Goal: Task Accomplishment & Management: Use online tool/utility

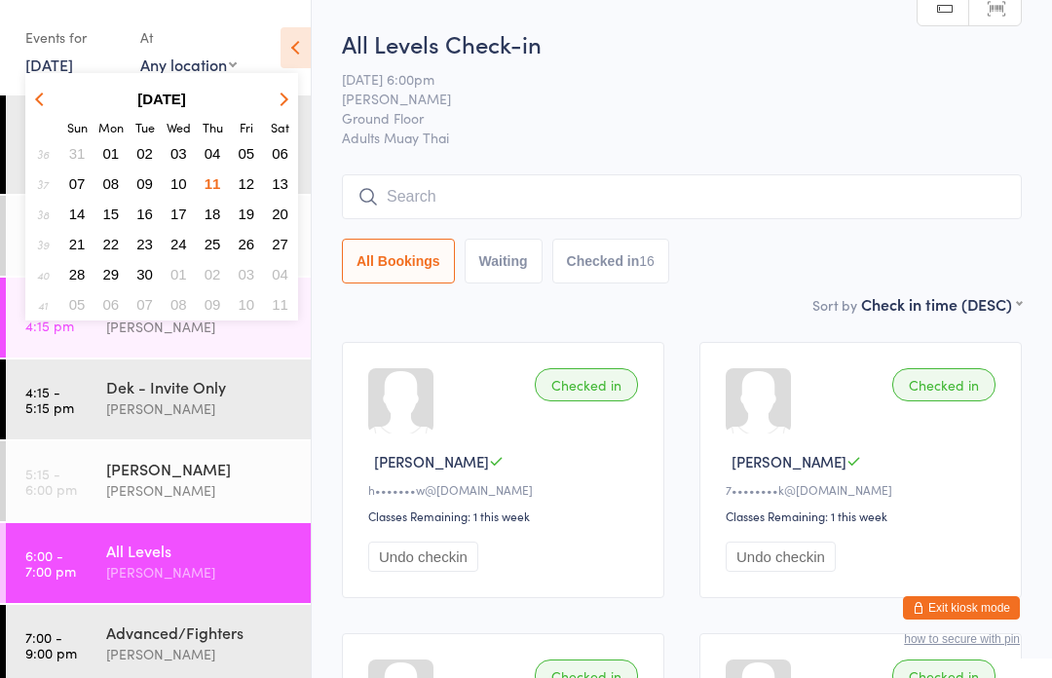
click at [241, 184] on span "12" at bounding box center [247, 183] width 17 height 17
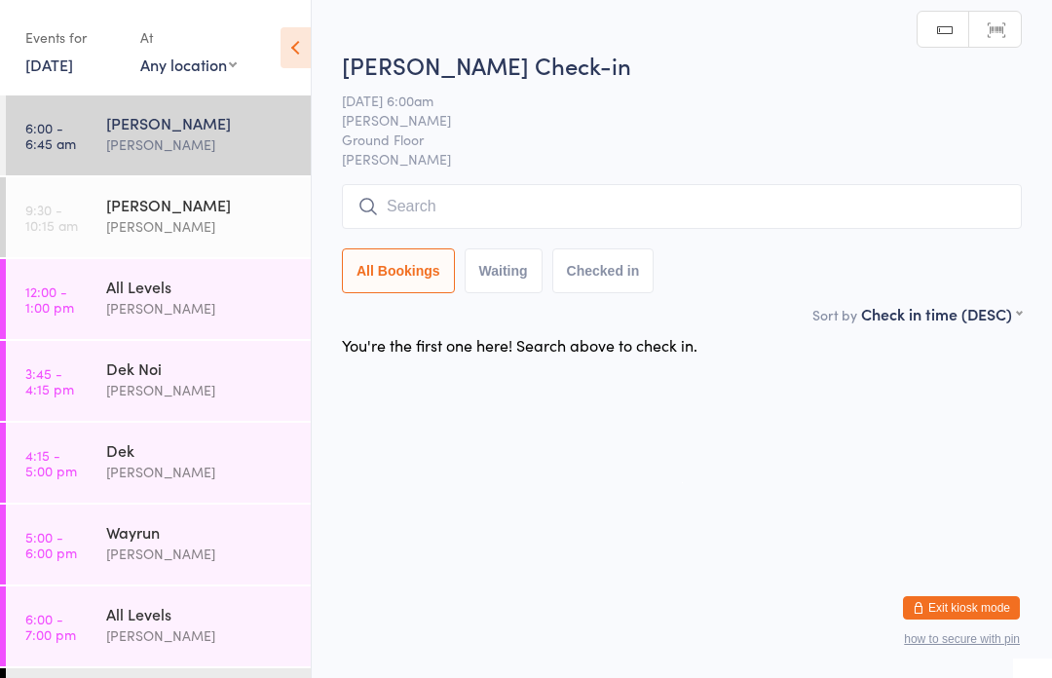
click at [469, 209] on input "search" at bounding box center [682, 206] width 680 height 45
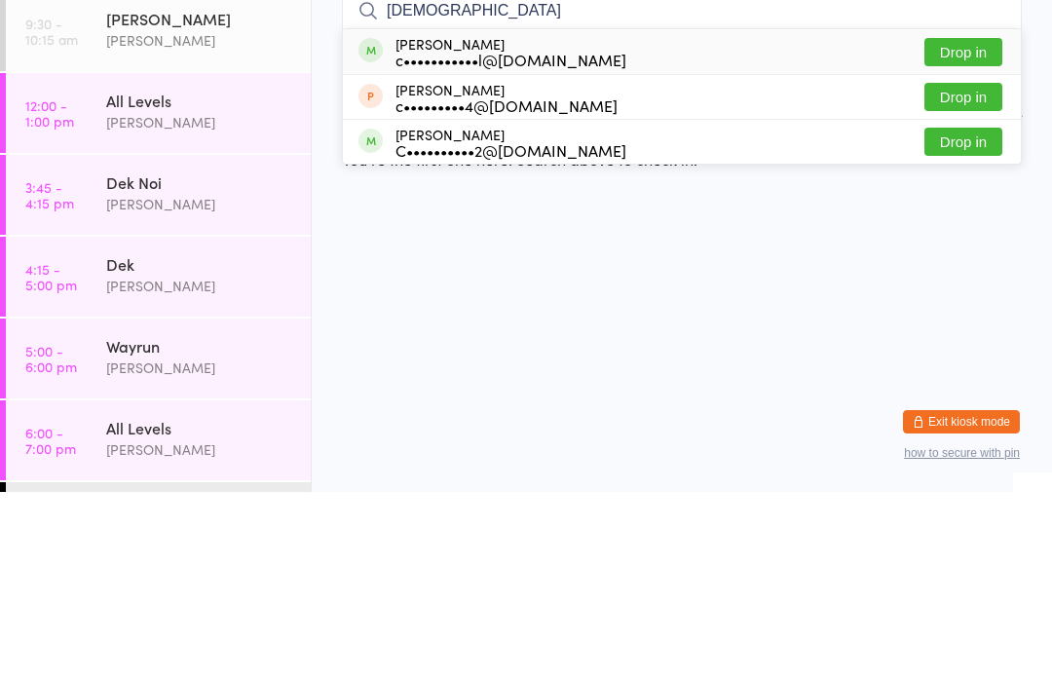
type input "[DEMOGRAPHIC_DATA]"
click at [966, 224] on button "Drop in" at bounding box center [963, 238] width 78 height 28
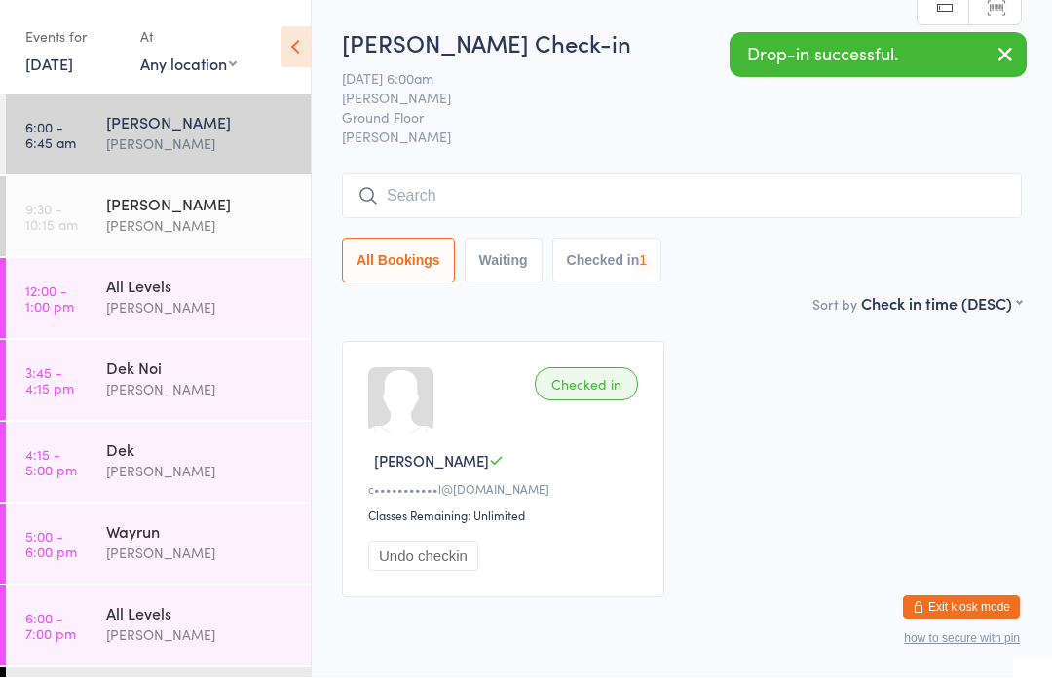
scroll to position [1, 0]
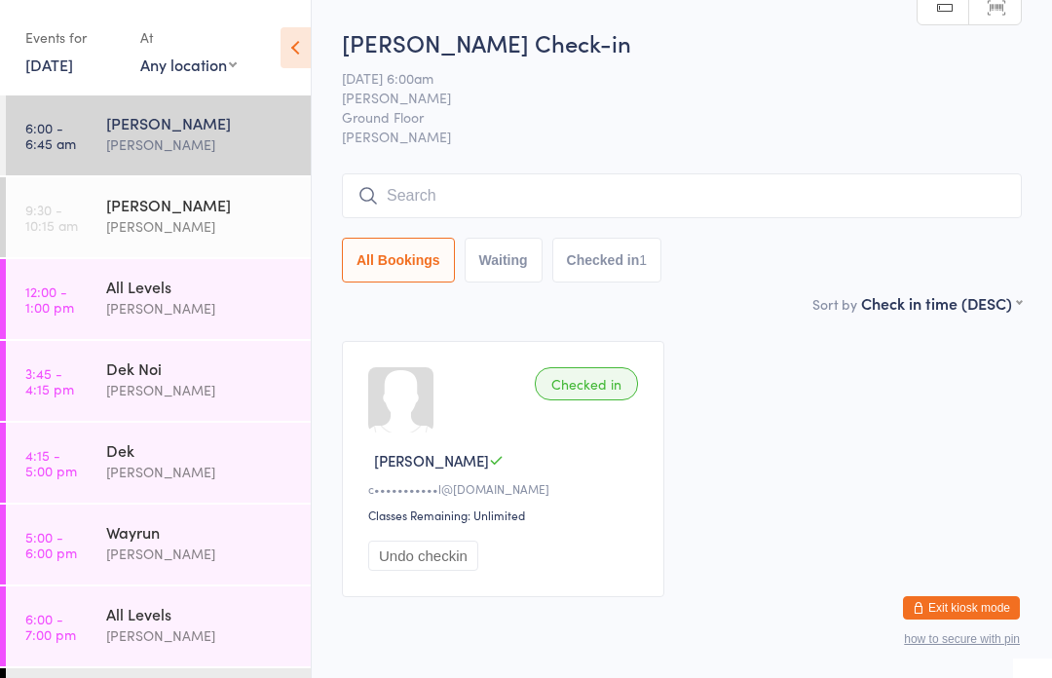
click at [632, 201] on input "search" at bounding box center [682, 195] width 680 height 45
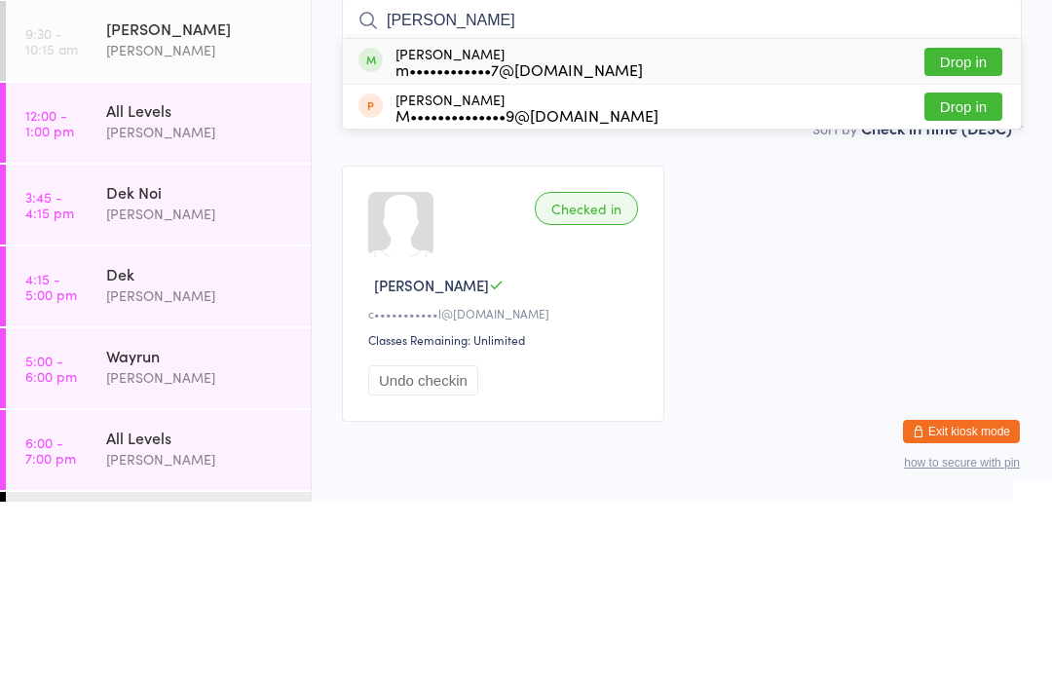
type input "[PERSON_NAME]"
click at [964, 224] on button "Drop in" at bounding box center [963, 238] width 78 height 28
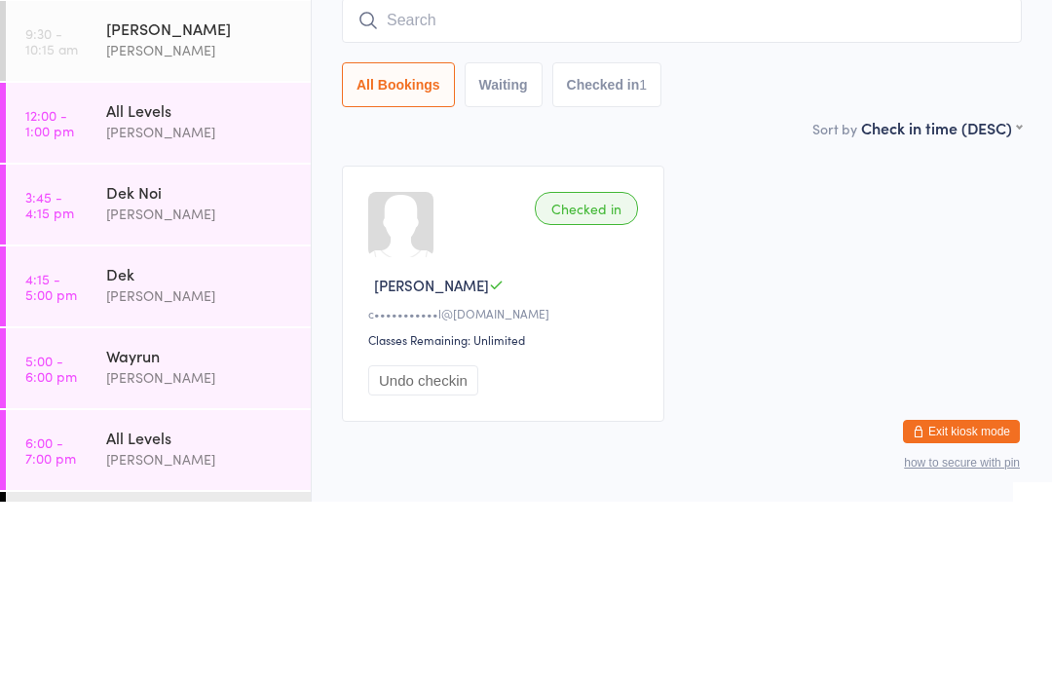
scroll to position [80, 0]
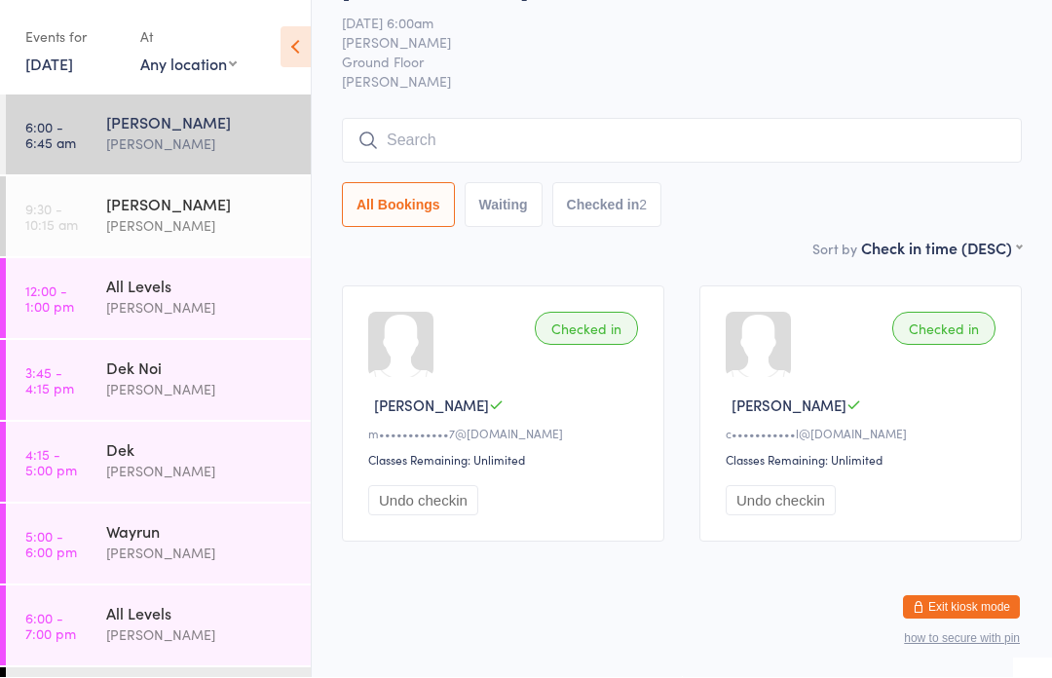
click at [583, 119] on input "search" at bounding box center [682, 141] width 680 height 45
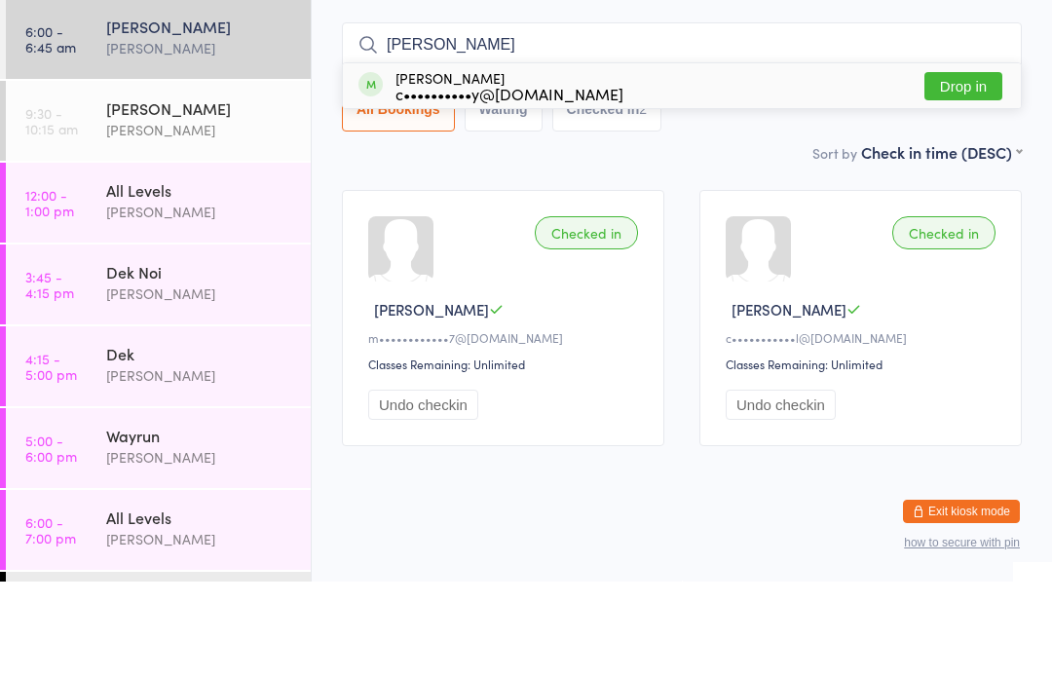
type input "[PERSON_NAME]"
click at [970, 169] on button "Drop in" at bounding box center [963, 183] width 78 height 28
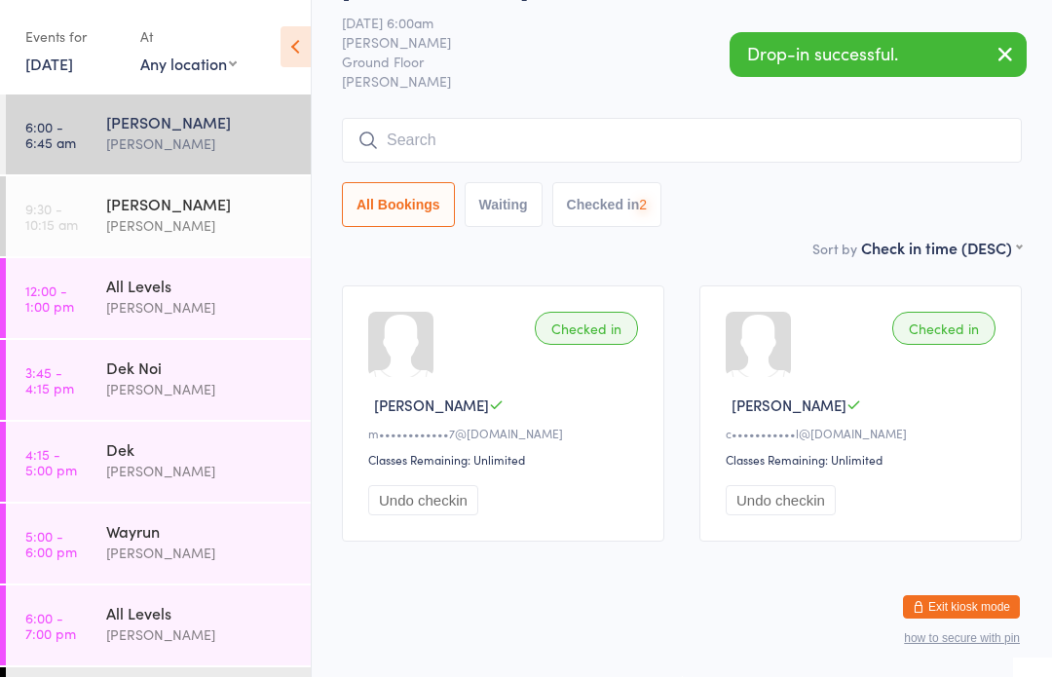
scroll to position [81, 0]
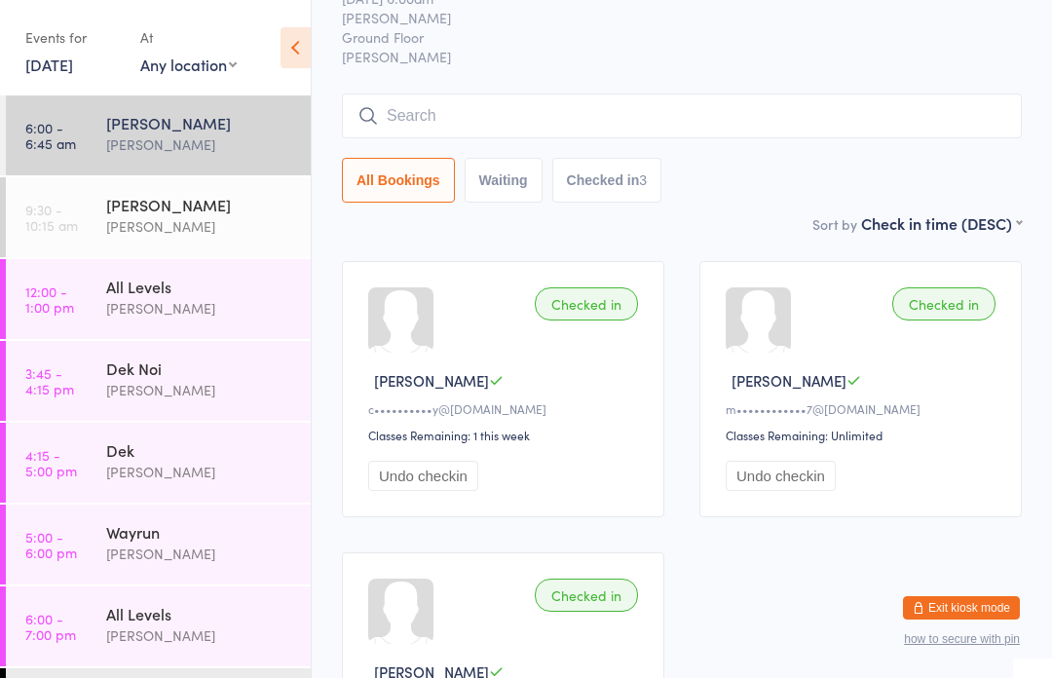
click at [394, 122] on input "search" at bounding box center [682, 116] width 680 height 45
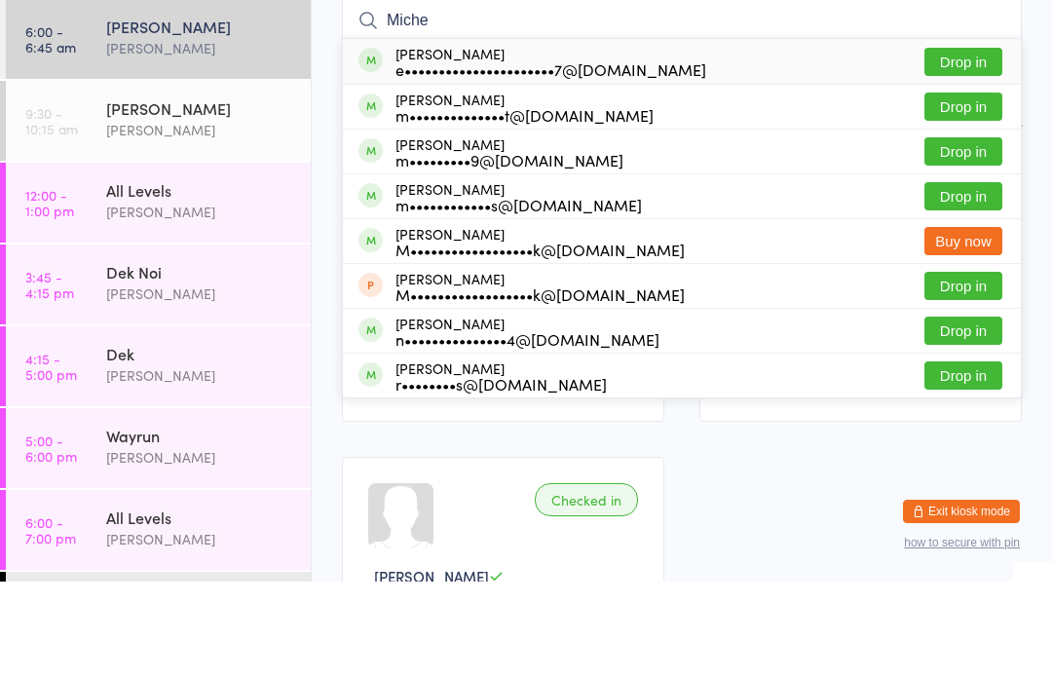
type input "Miche"
click at [981, 189] on button "Drop in" at bounding box center [963, 203] width 78 height 28
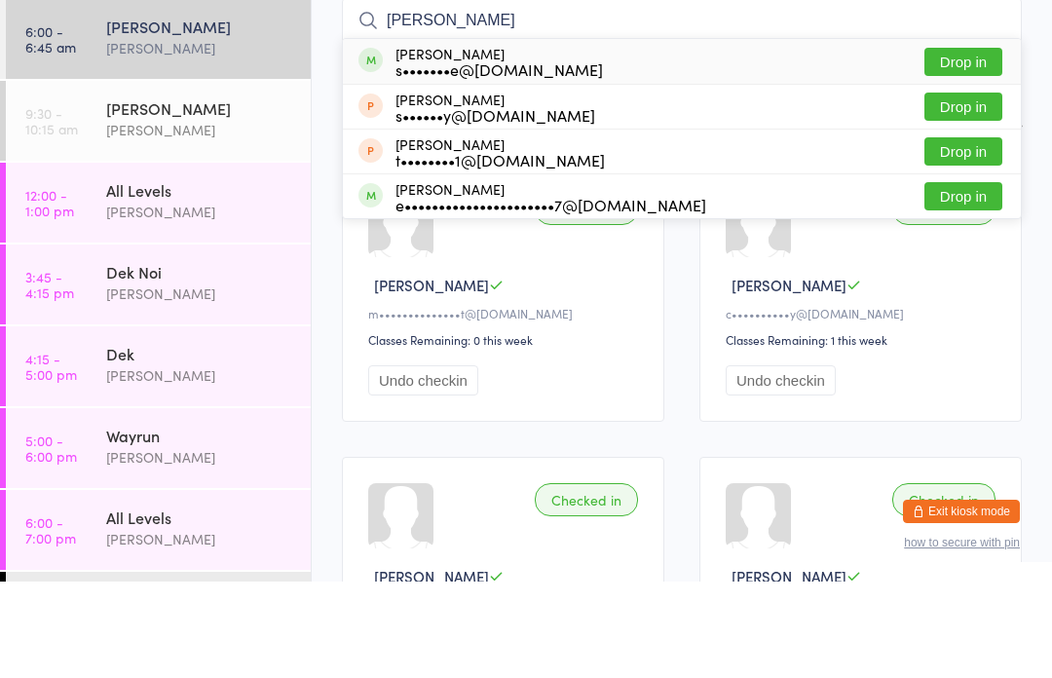
type input "[PERSON_NAME]"
click at [982, 144] on button "Drop in" at bounding box center [963, 158] width 78 height 28
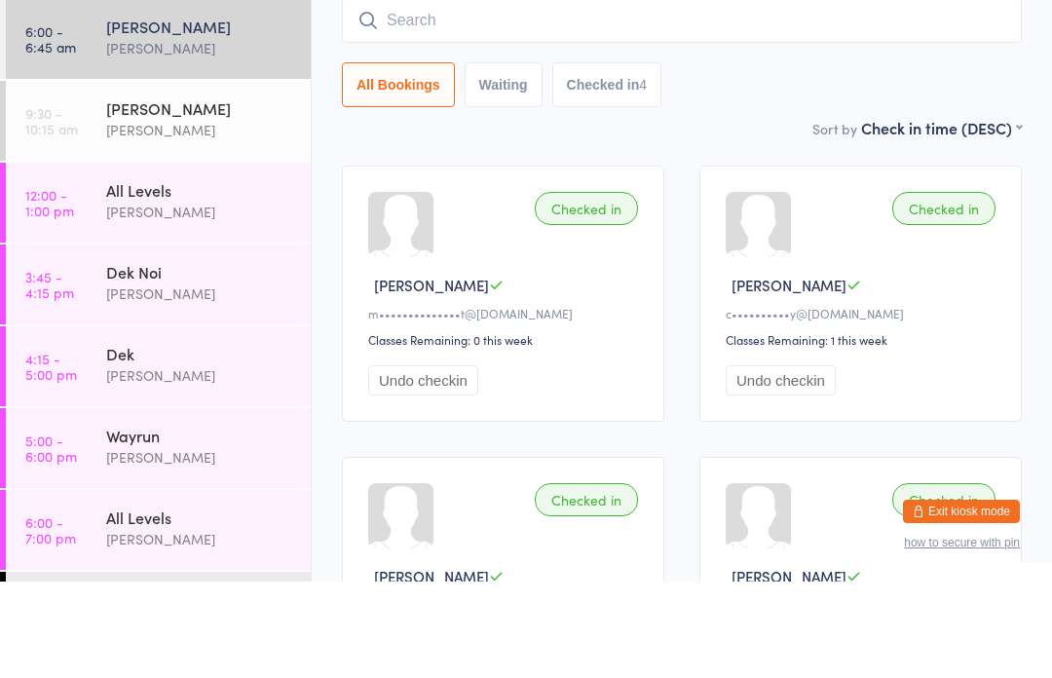
scroll to position [176, 0]
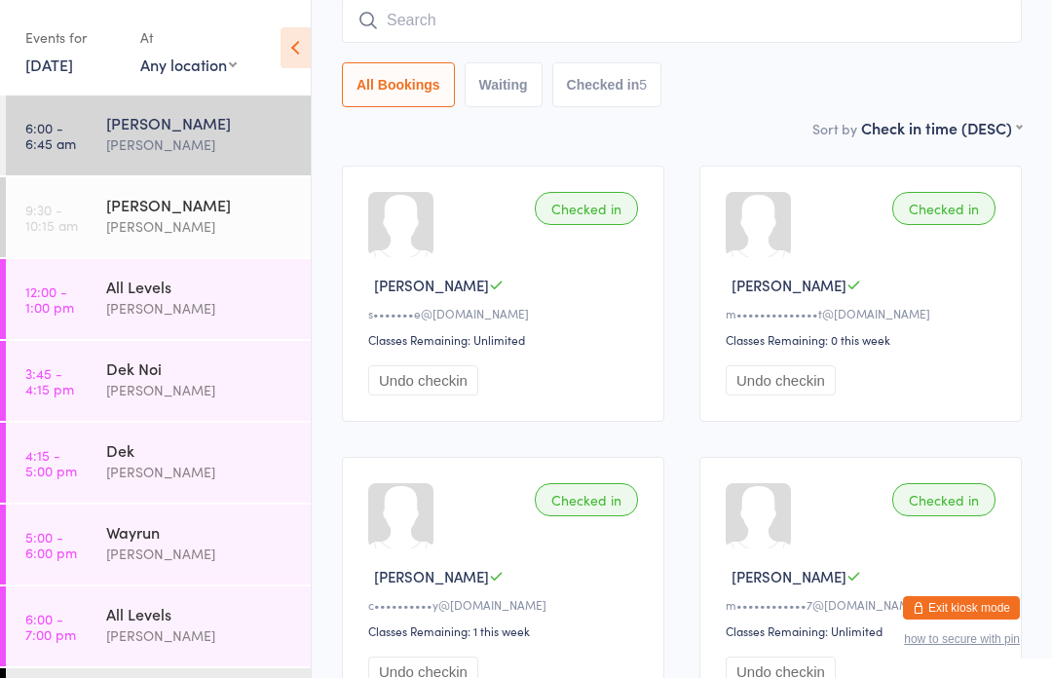
click at [537, 42] on input "search" at bounding box center [682, 20] width 680 height 45
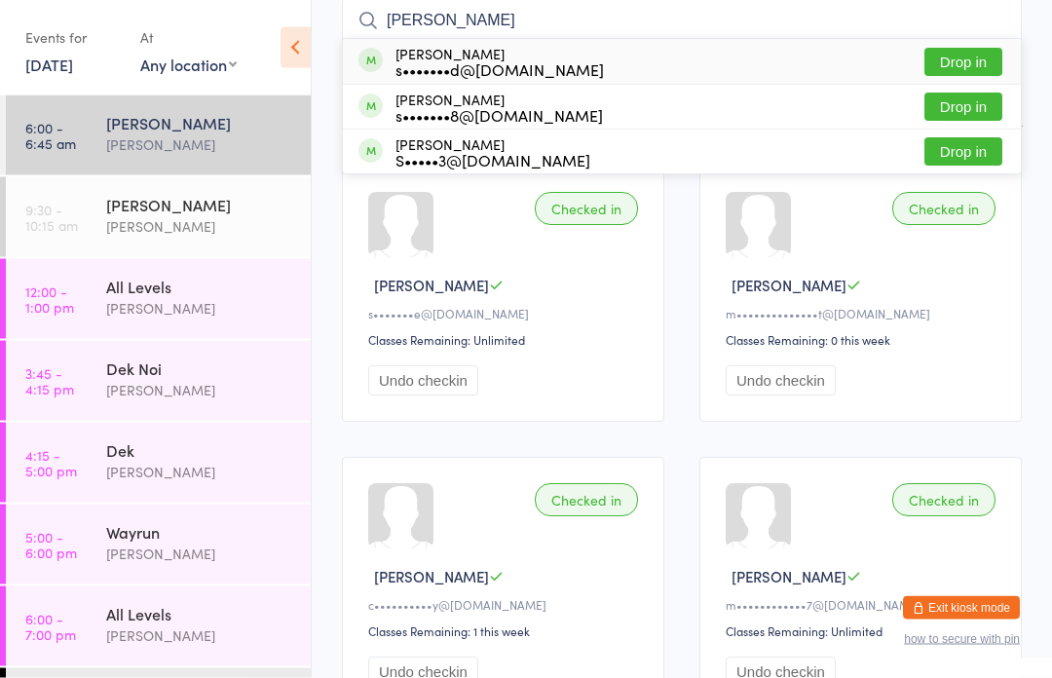
type input "[PERSON_NAME]"
click at [986, 65] on button "Drop in" at bounding box center [963, 63] width 78 height 28
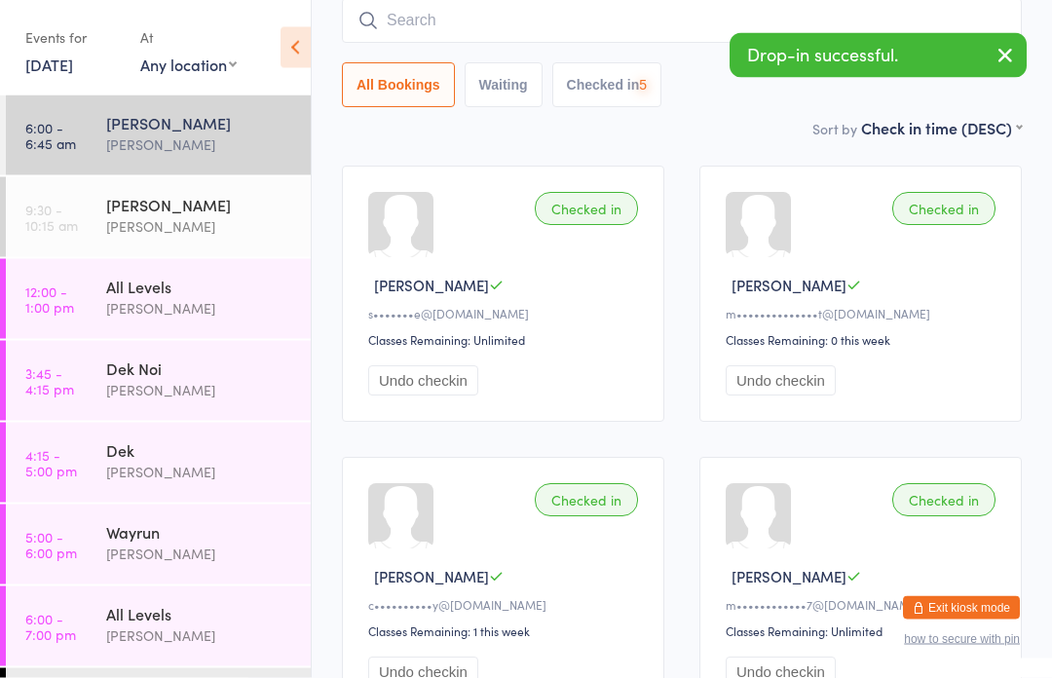
scroll to position [176, 0]
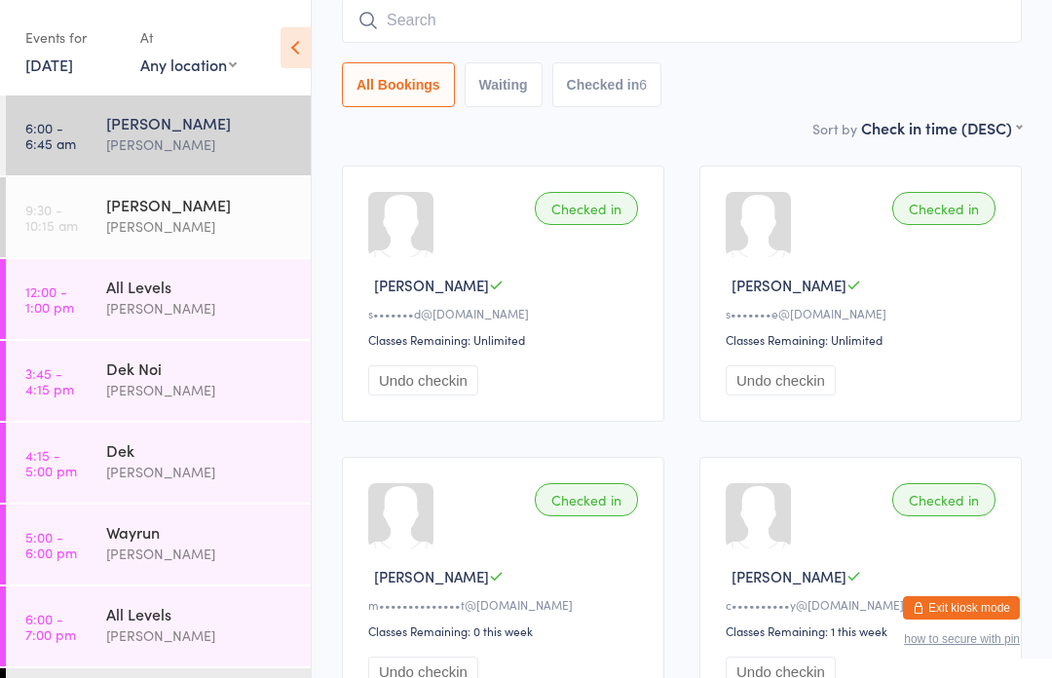
click at [678, 18] on input "search" at bounding box center [682, 20] width 680 height 45
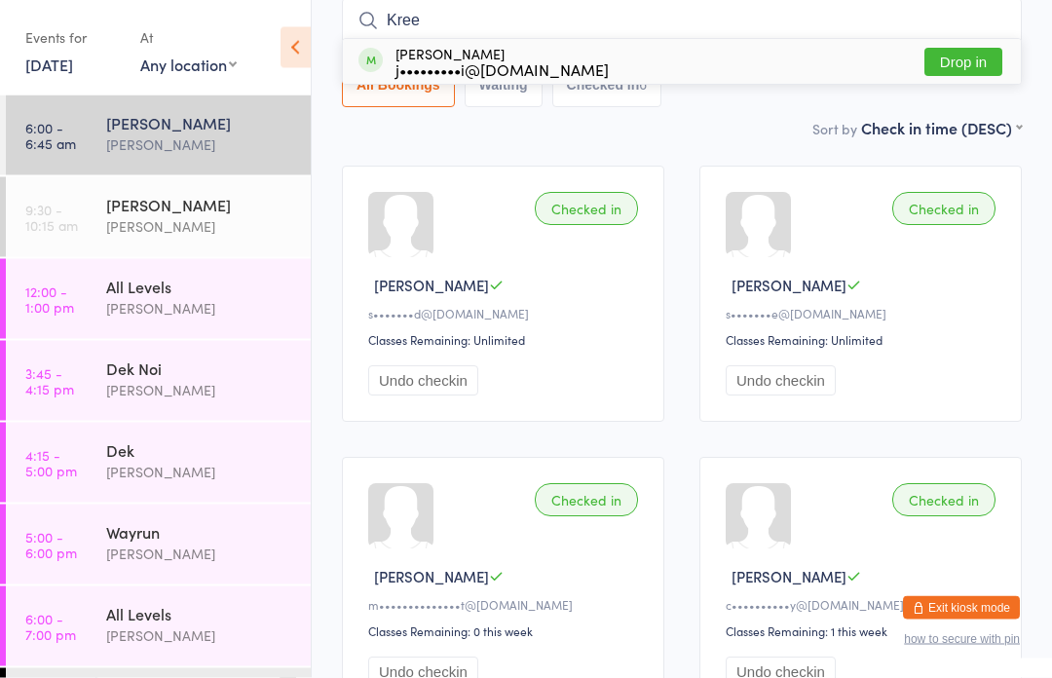
type input "Kree"
click at [948, 70] on button "Drop in" at bounding box center [963, 63] width 78 height 28
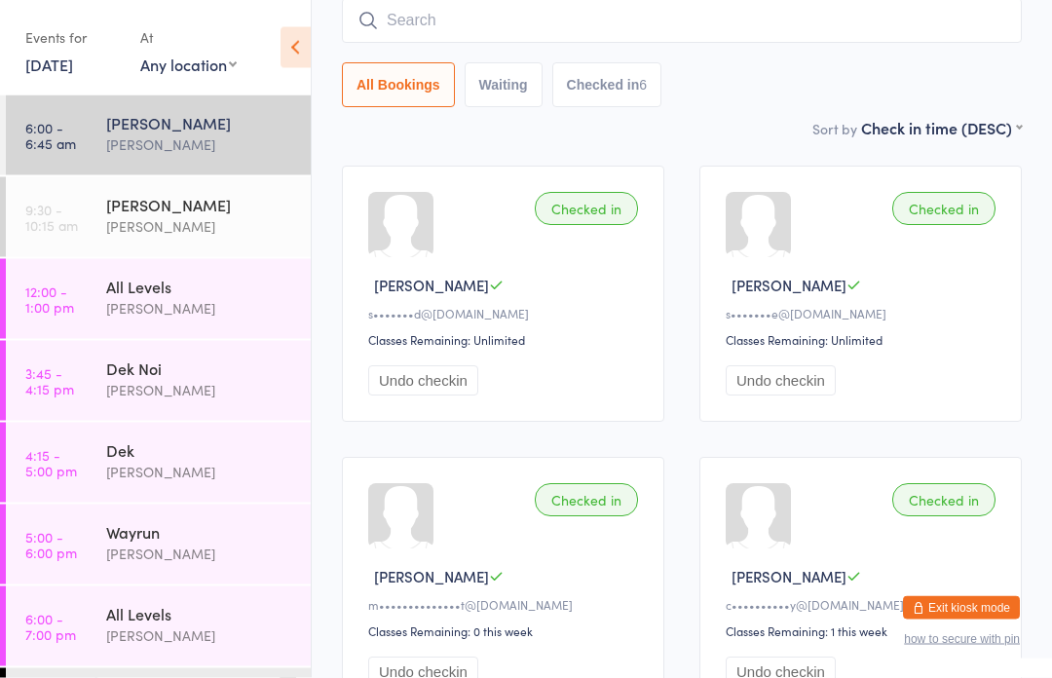
scroll to position [176, 0]
click at [482, 15] on input "search" at bounding box center [682, 20] width 680 height 45
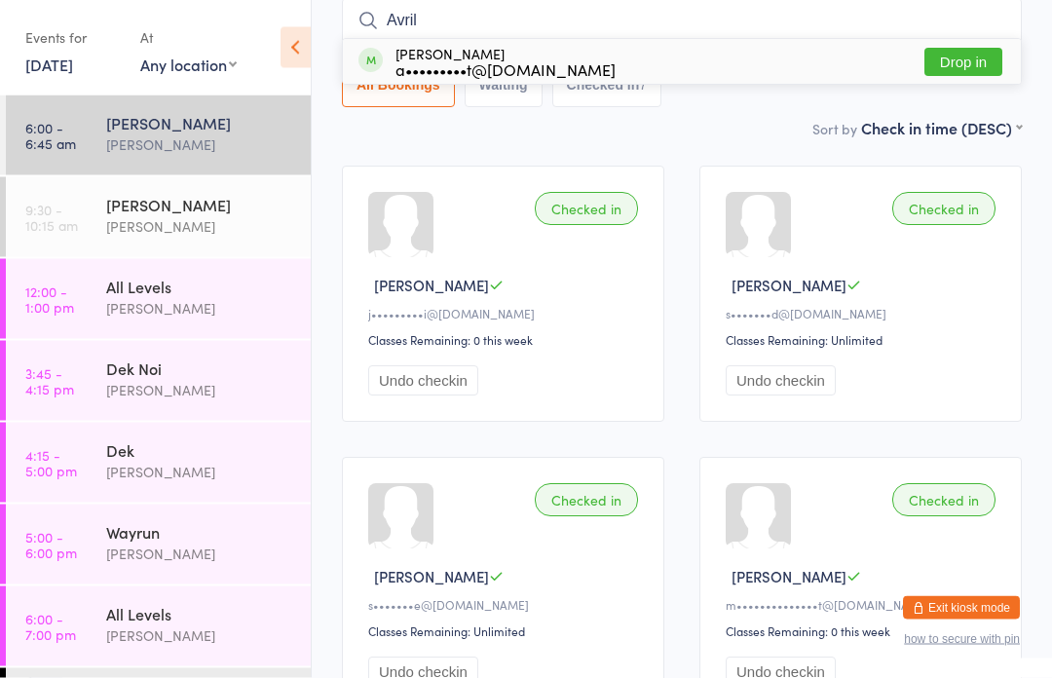
type input "Avril"
click at [974, 60] on button "Drop in" at bounding box center [963, 63] width 78 height 28
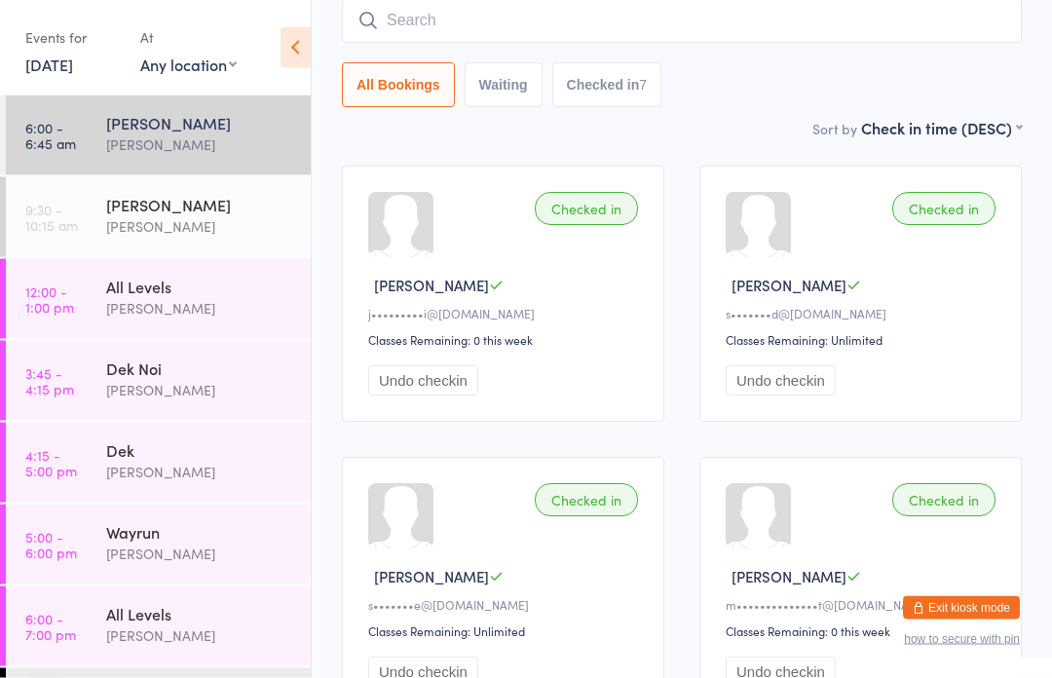
scroll to position [176, 0]
